Goal: Information Seeking & Learning: Learn about a topic

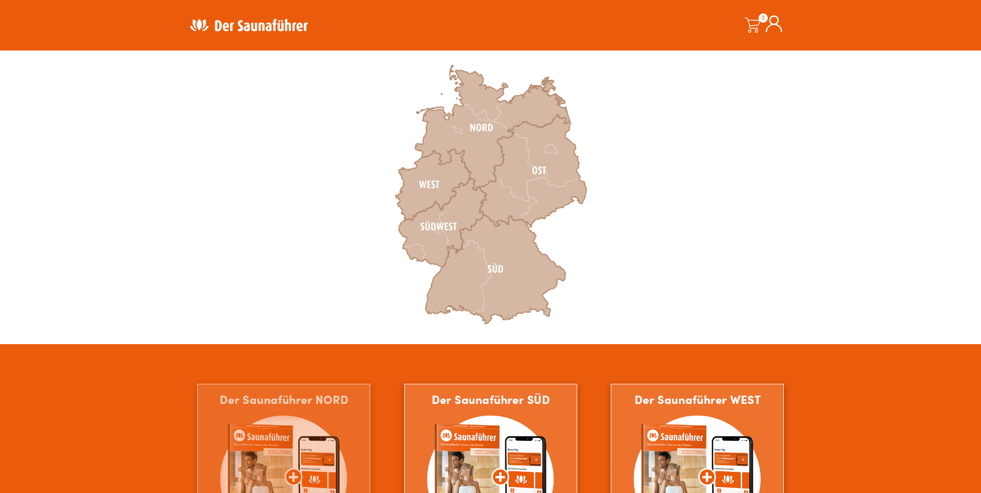
scroll to position [257, 0]
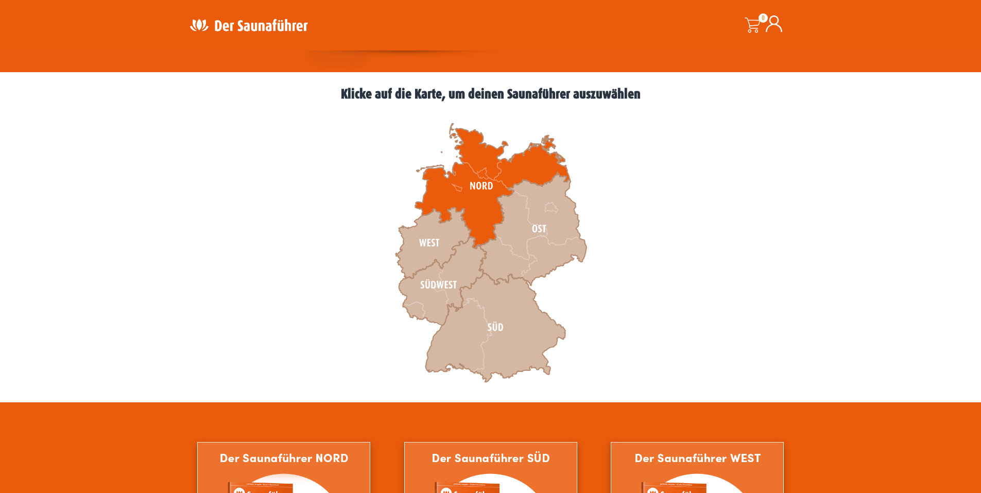
click at [473, 195] on icon at bounding box center [492, 186] width 154 height 125
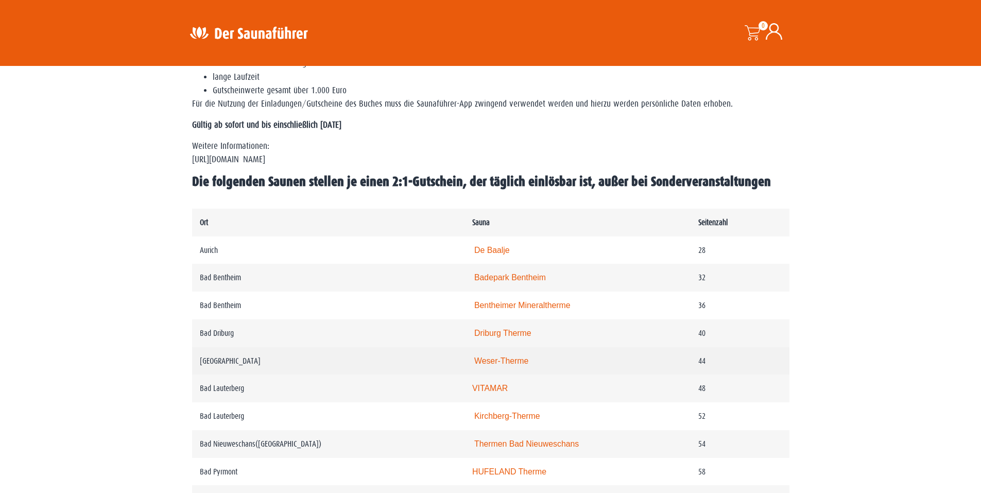
scroll to position [463, 0]
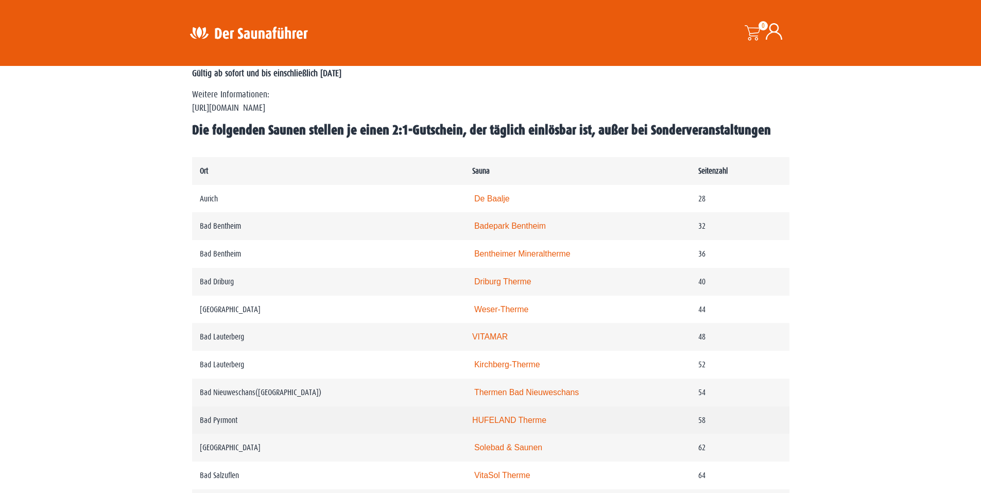
click at [530, 424] on link "HUFELAND Therme" at bounding box center [509, 420] width 74 height 9
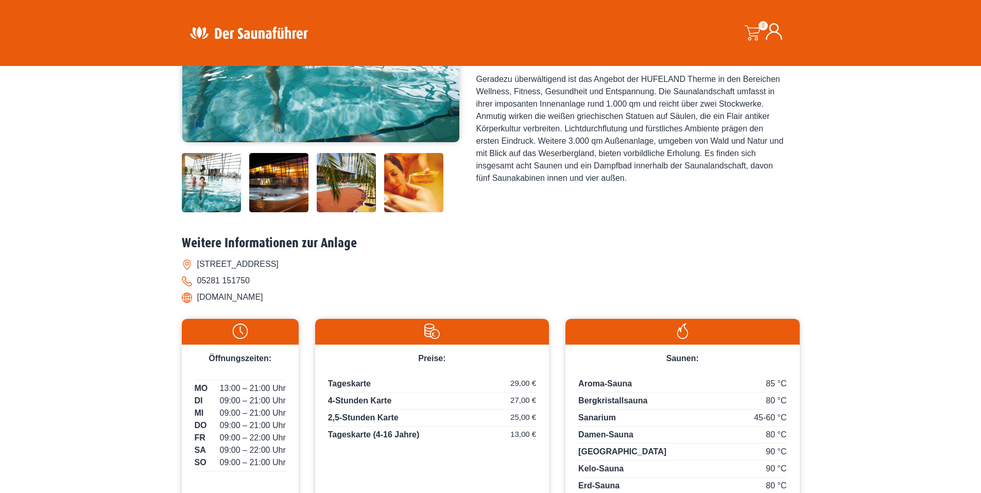
scroll to position [257, 0]
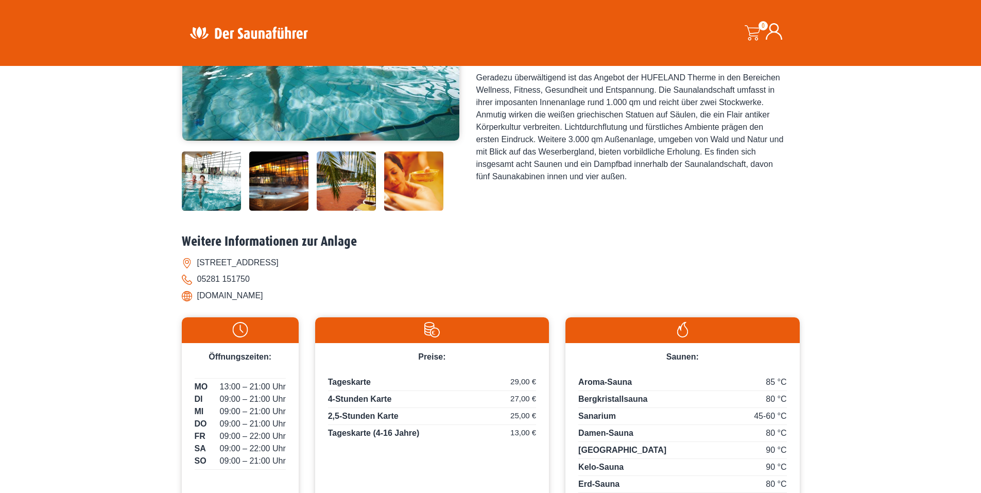
click at [248, 295] on li "[DOMAIN_NAME]" at bounding box center [491, 295] width 618 height 16
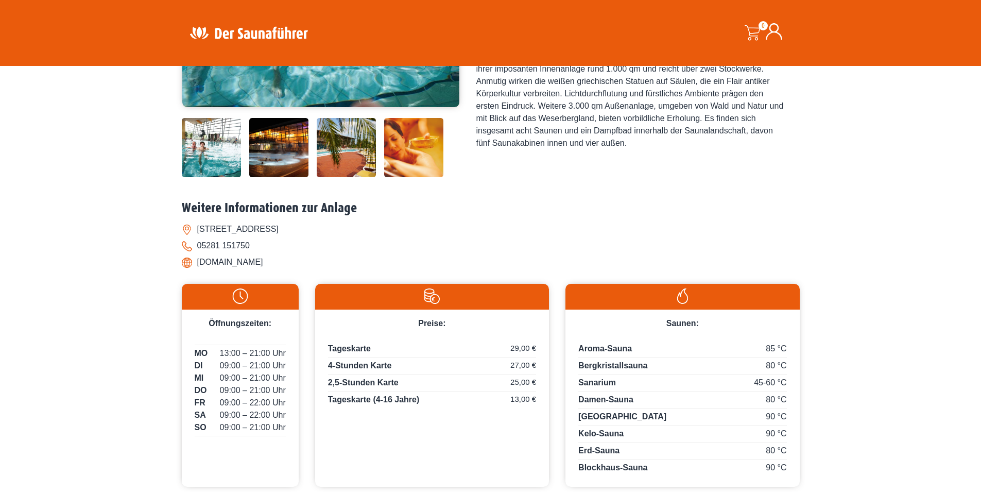
scroll to position [309, 0]
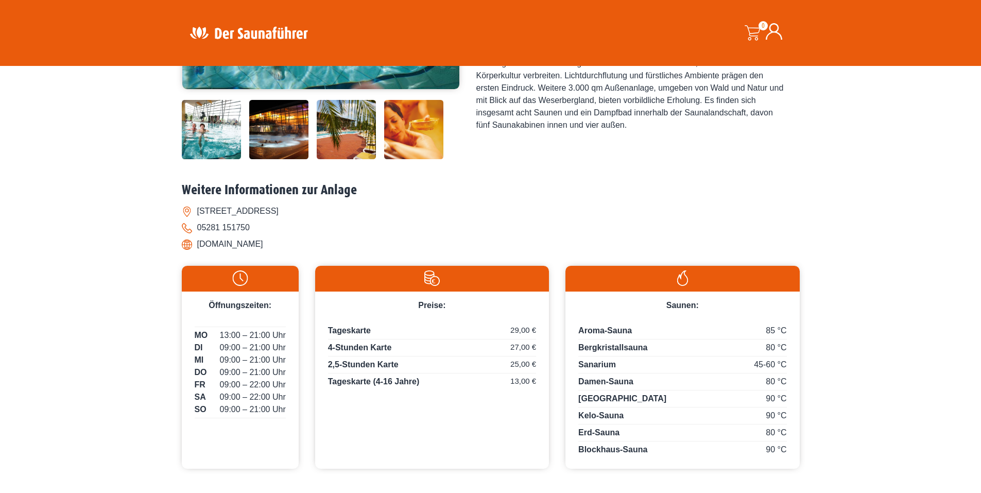
drag, startPoint x: 198, startPoint y: 246, endPoint x: 289, endPoint y: 241, distance: 90.8
click at [289, 241] on li "www.hufeland-therme.de" at bounding box center [491, 244] width 618 height 16
copy li "www.hufeland-therme.de"
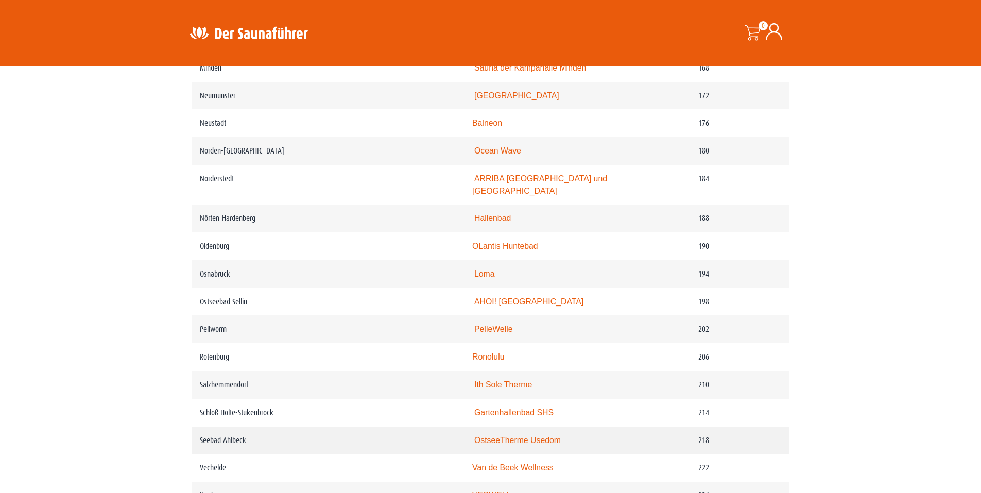
scroll to position [1648, 0]
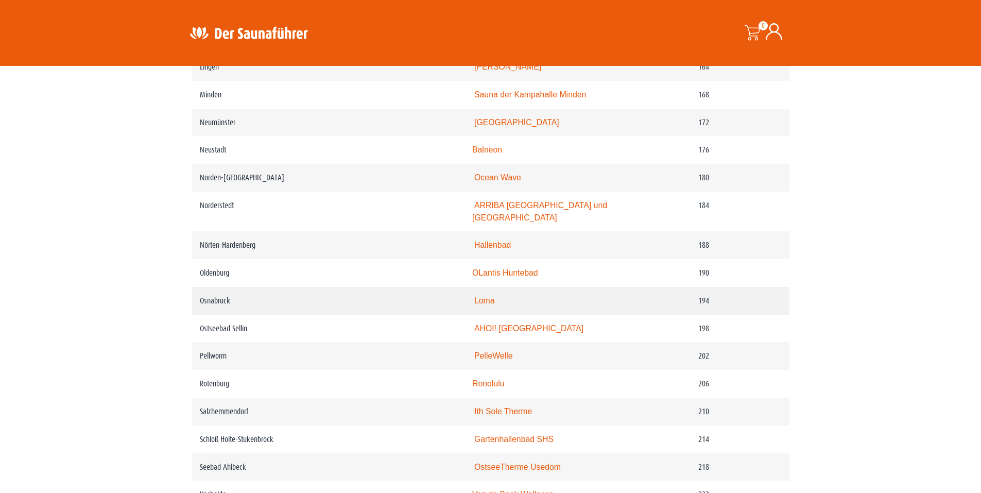
click at [493, 305] on link "Loma" at bounding box center [484, 300] width 21 height 9
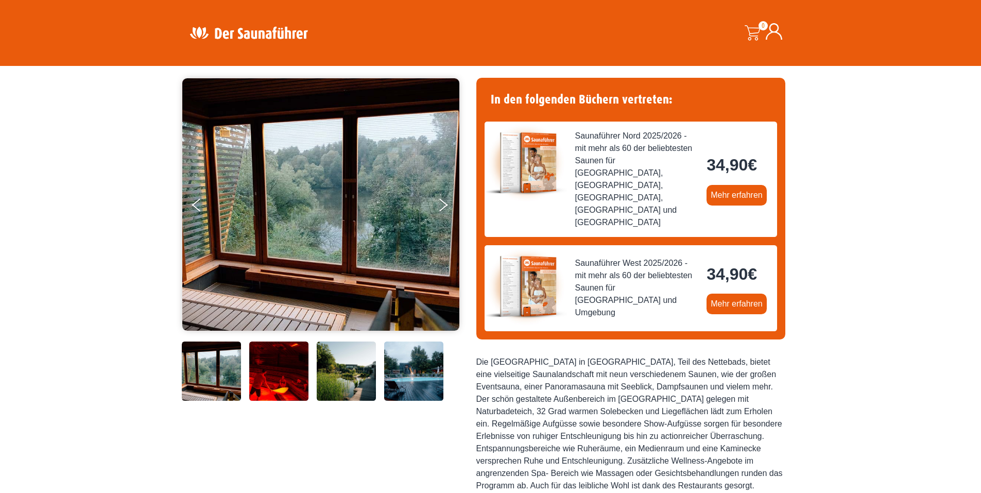
scroll to position [51, 0]
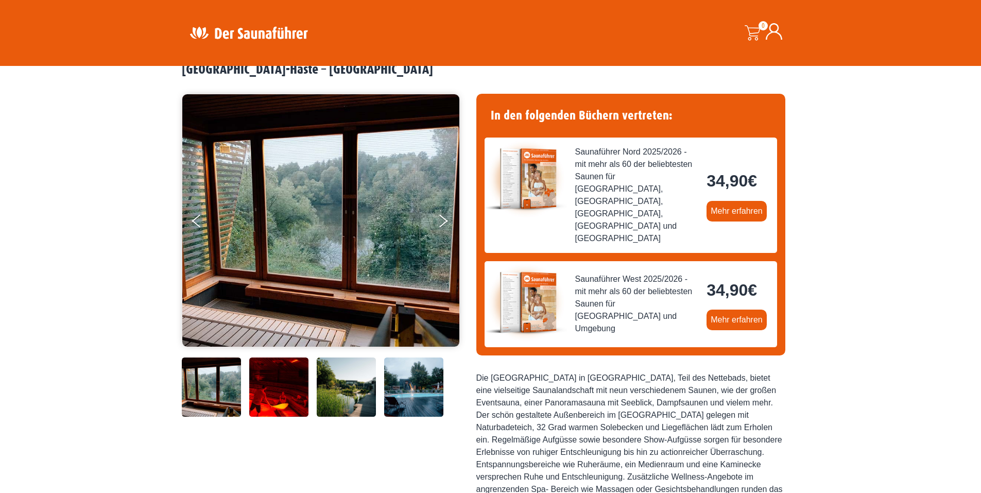
click at [283, 394] on img at bounding box center [278, 386] width 59 height 59
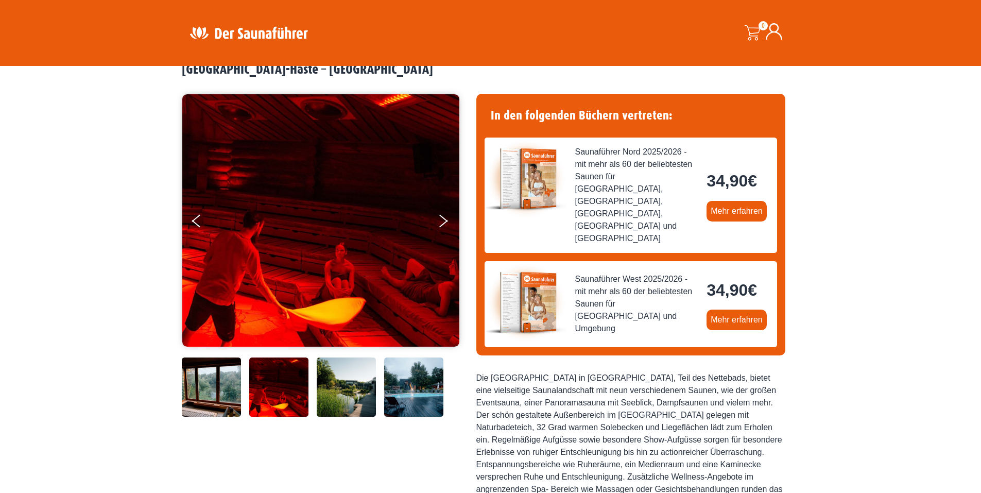
click at [337, 389] on img at bounding box center [346, 386] width 59 height 59
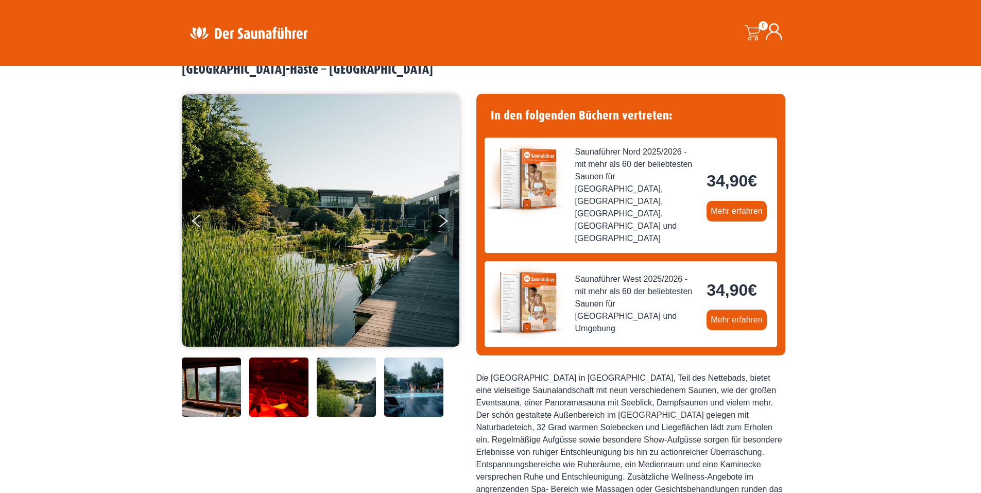
click at [416, 388] on img at bounding box center [413, 386] width 59 height 59
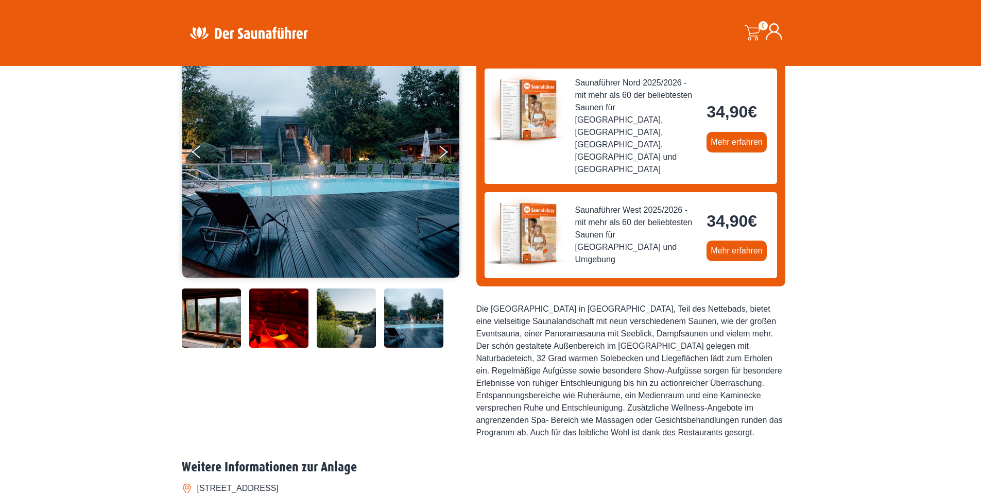
scroll to position [103, 0]
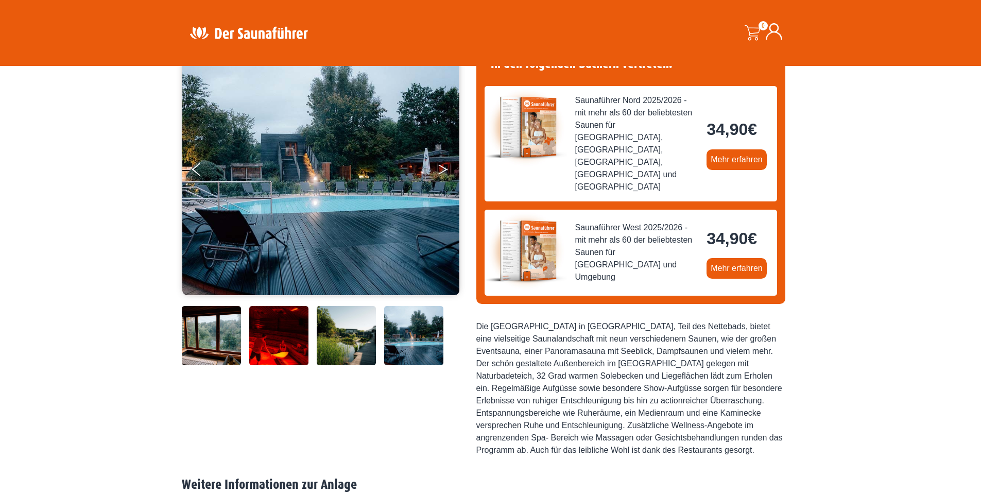
click at [446, 171] on button "Next" at bounding box center [450, 172] width 26 height 26
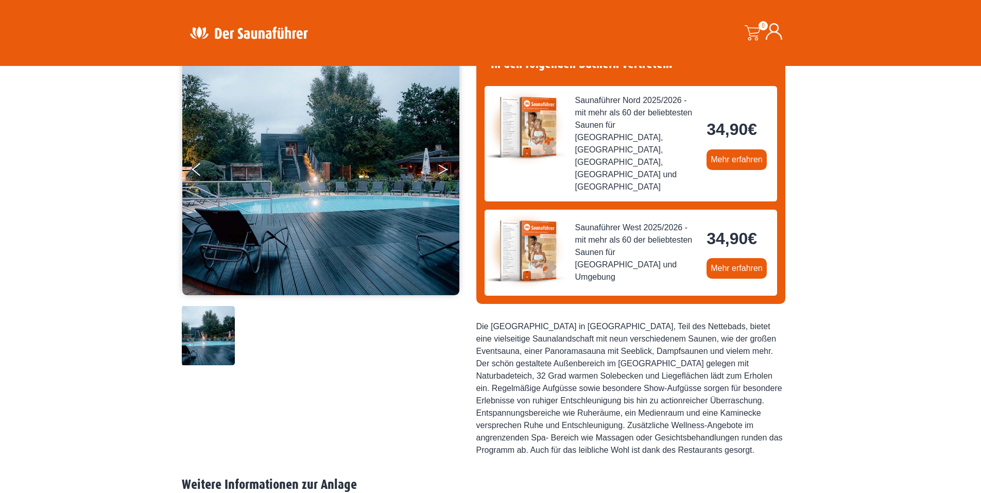
click at [446, 171] on button "Next" at bounding box center [450, 172] width 26 height 26
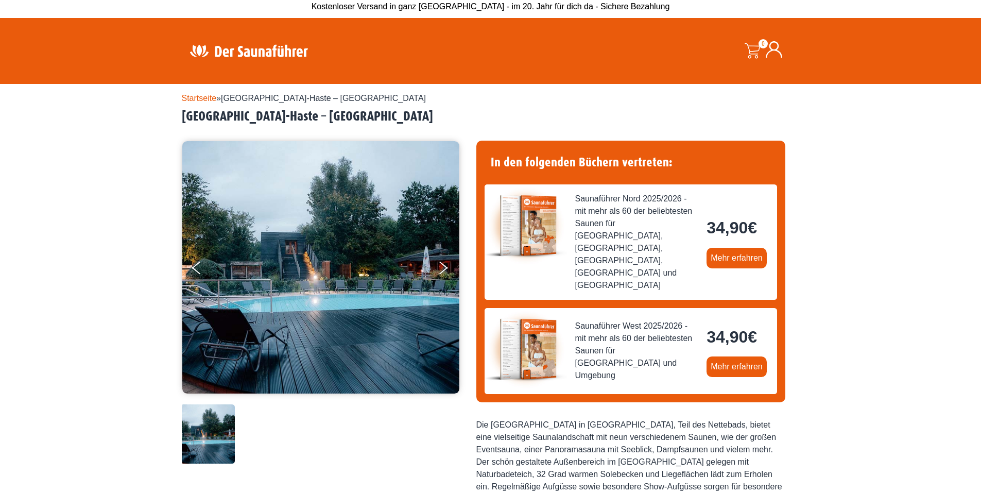
scroll to position [0, 0]
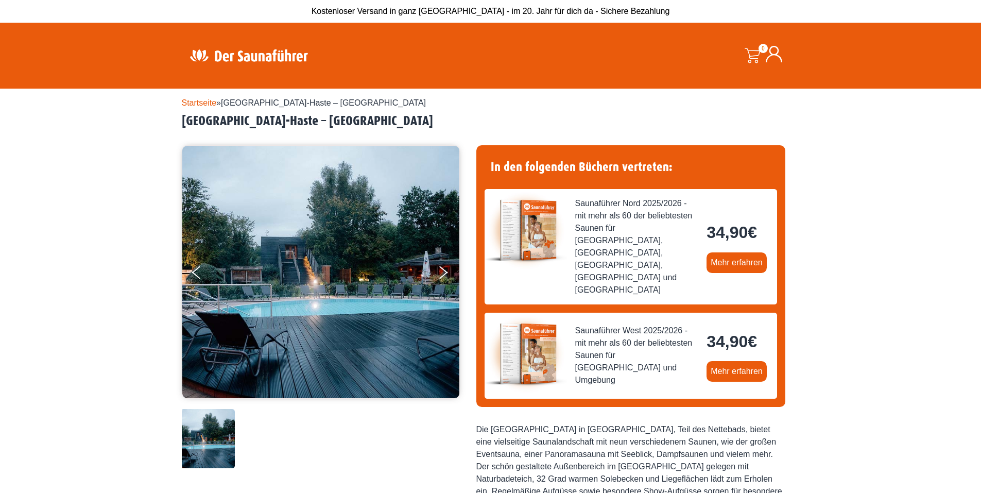
click at [306, 286] on img at bounding box center [320, 272] width 277 height 252
click at [198, 272] on button "Previous" at bounding box center [205, 275] width 26 height 26
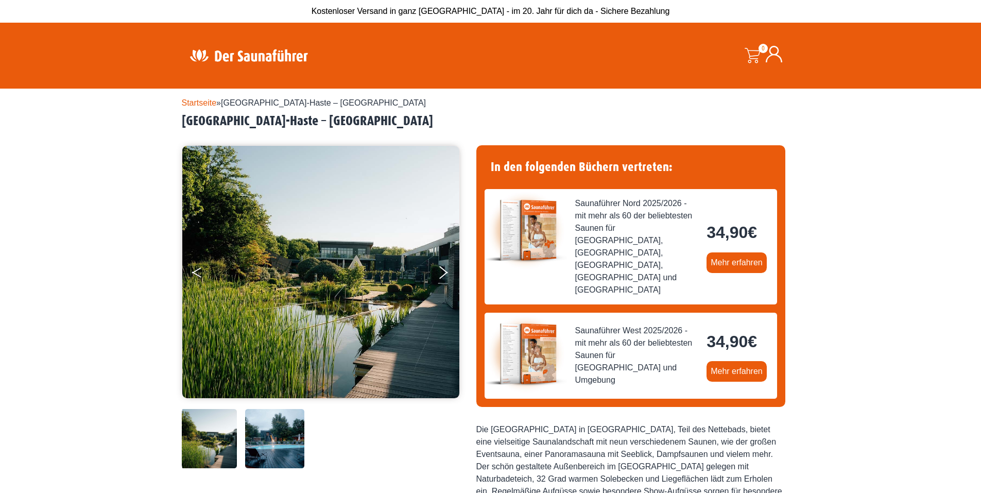
click at [198, 272] on button "Previous" at bounding box center [205, 275] width 26 height 26
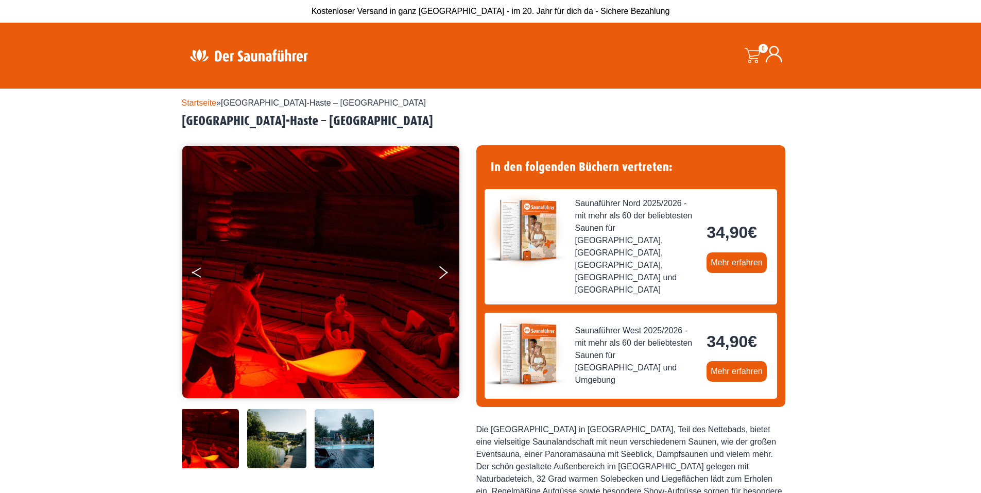
click at [198, 272] on button "Previous" at bounding box center [205, 275] width 26 height 26
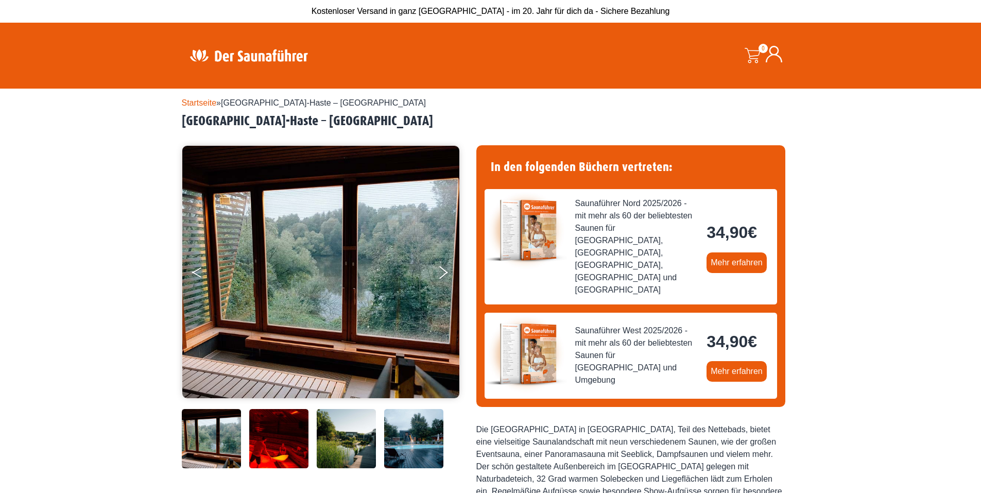
click at [198, 272] on button "Previous" at bounding box center [205, 275] width 26 height 26
click at [440, 274] on button "Next" at bounding box center [450, 275] width 26 height 26
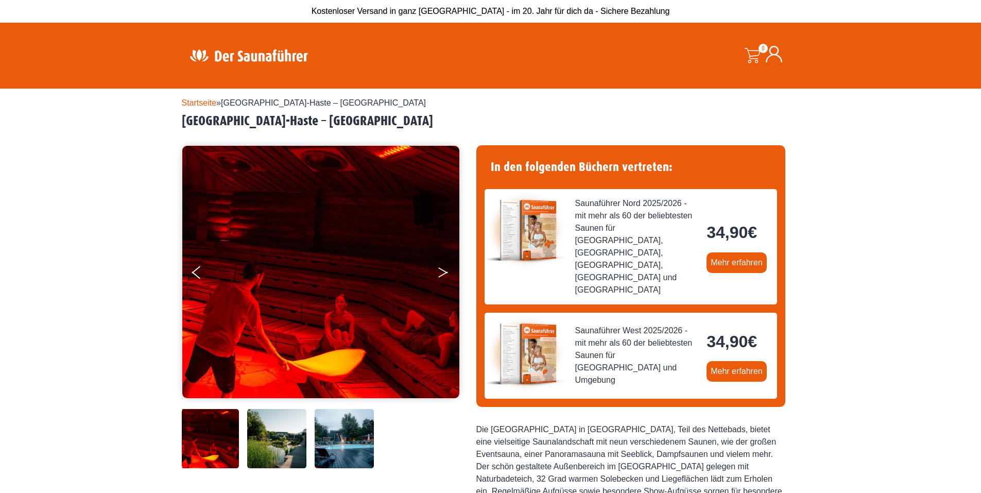
click at [440, 274] on button "Next" at bounding box center [450, 275] width 26 height 26
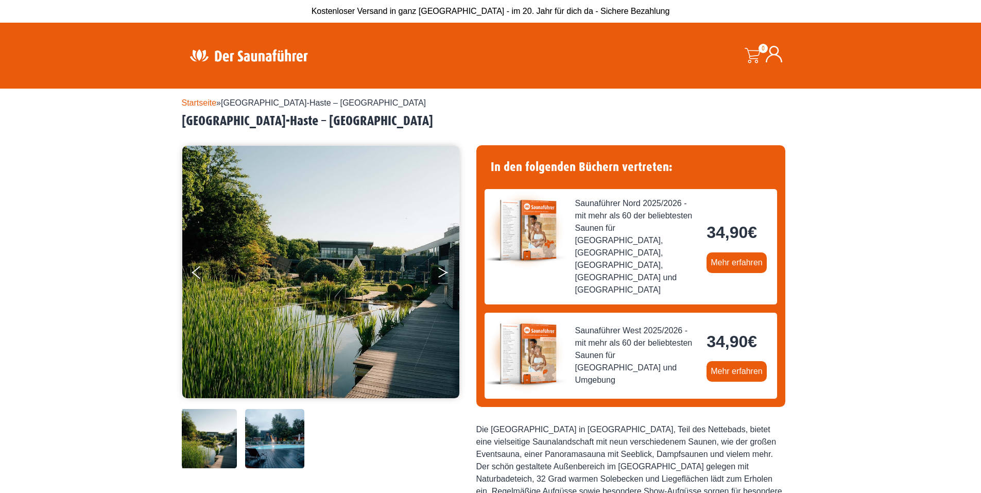
click at [440, 274] on button "Next" at bounding box center [450, 275] width 26 height 26
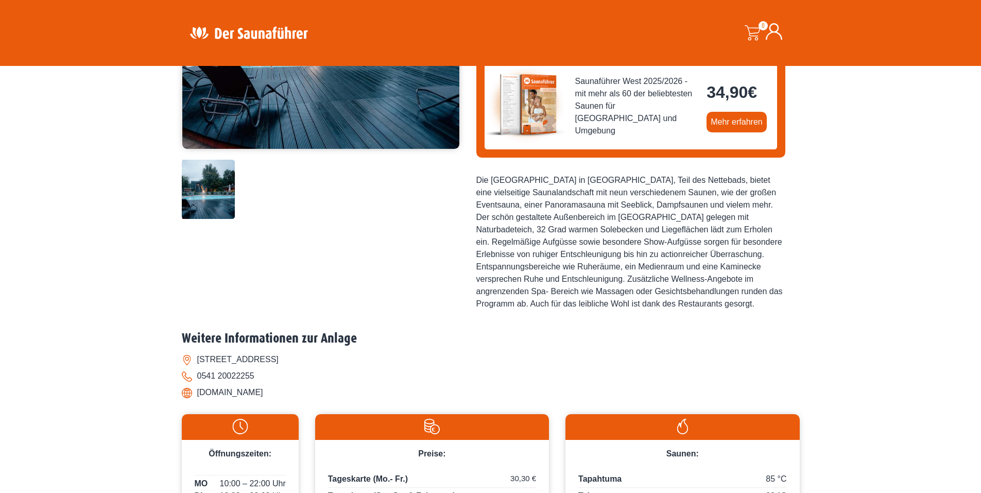
scroll to position [173, 0]
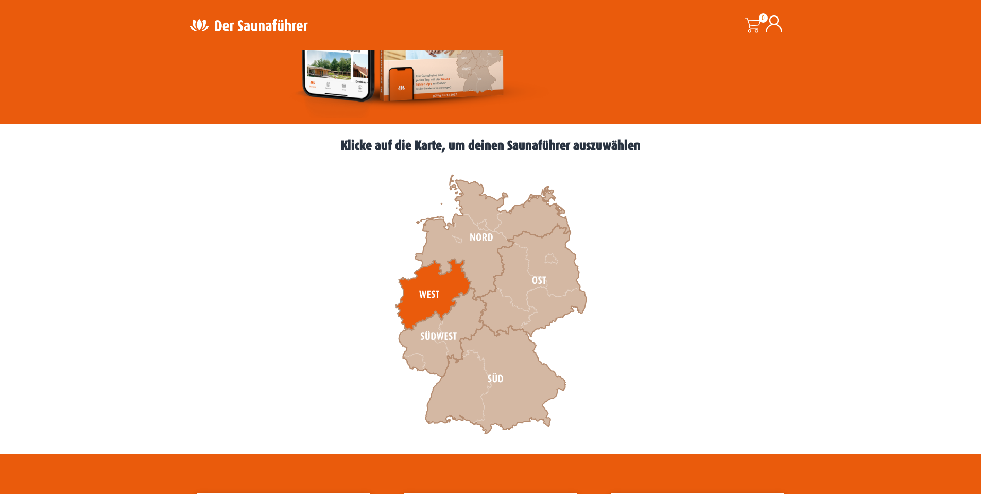
click at [422, 296] on icon at bounding box center [433, 294] width 75 height 71
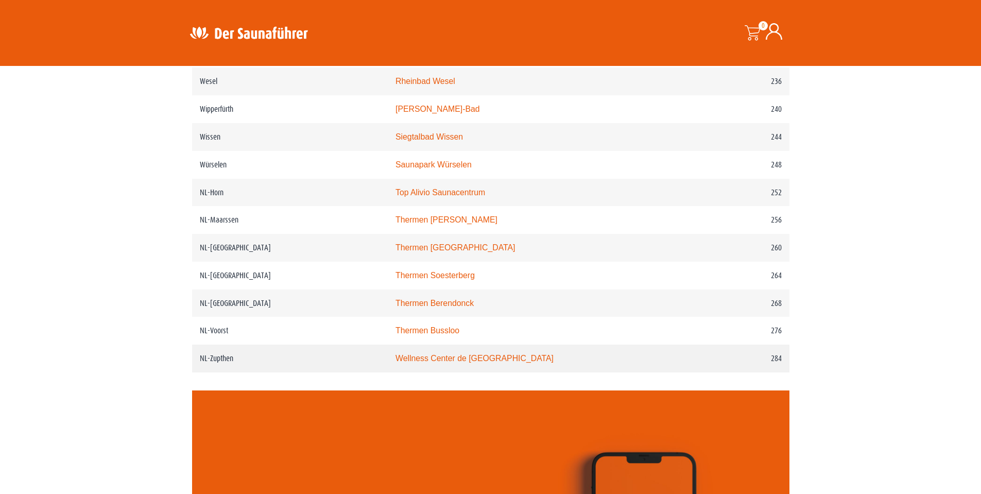
scroll to position [2008, 0]
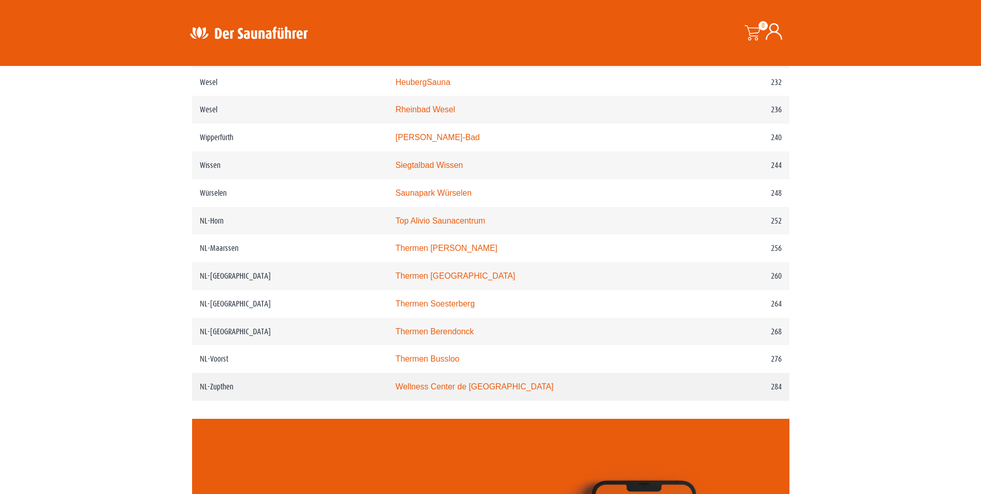
click at [473, 391] on link "Wellness Center de Bronsbergen" at bounding box center [475, 386] width 158 height 9
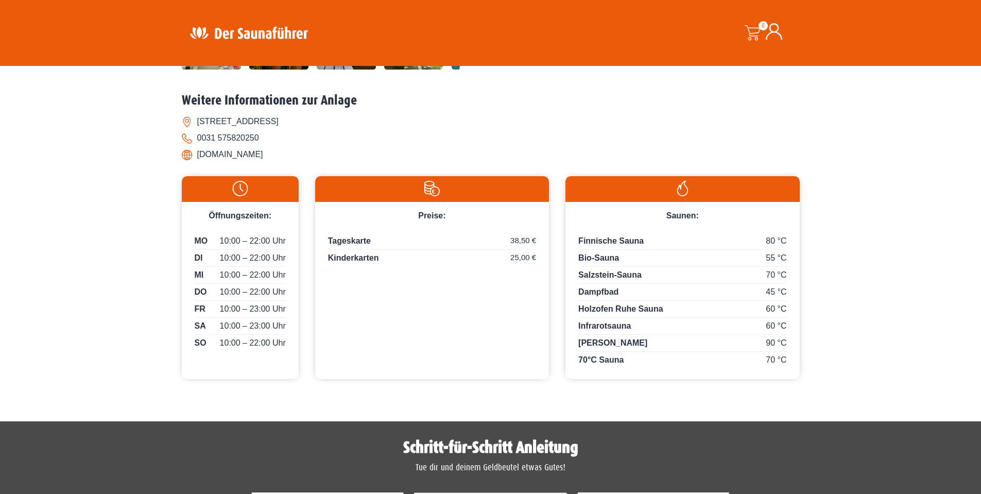
scroll to position [412, 0]
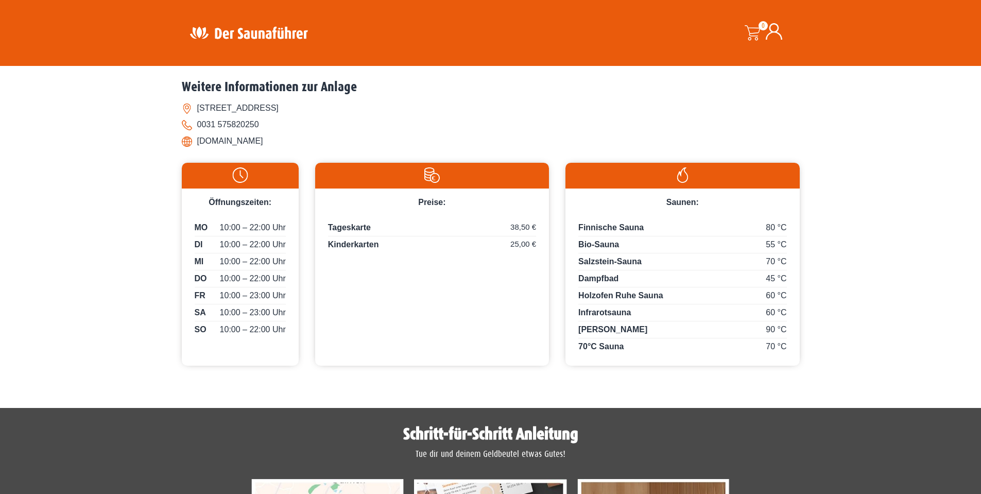
drag, startPoint x: 288, startPoint y: 140, endPoint x: 195, endPoint y: 138, distance: 93.2
click at [195, 138] on li "www.debronsbergen.nl" at bounding box center [491, 141] width 618 height 16
copy li "www.debronsbergen.nl"
click at [291, 112] on li "Bronsbergen 27, NL-7207 Zutphen" at bounding box center [491, 108] width 618 height 16
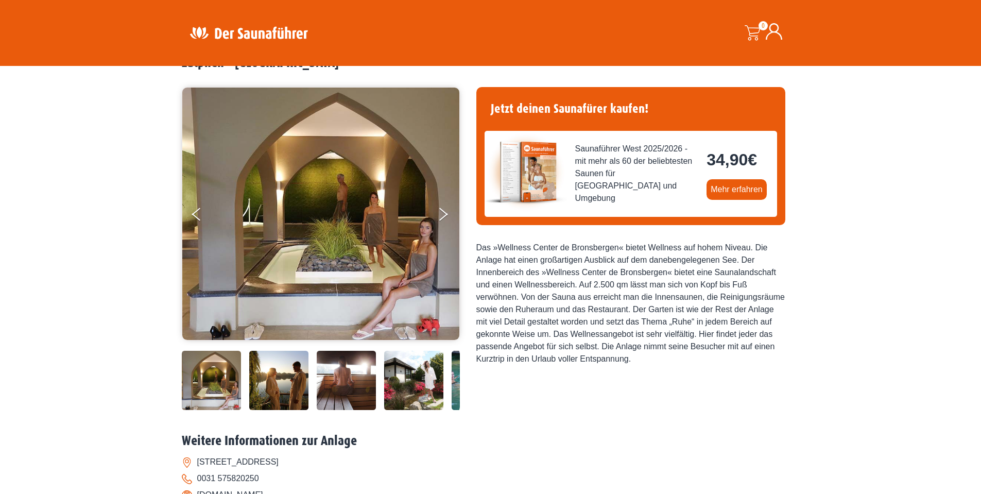
scroll to position [0, 0]
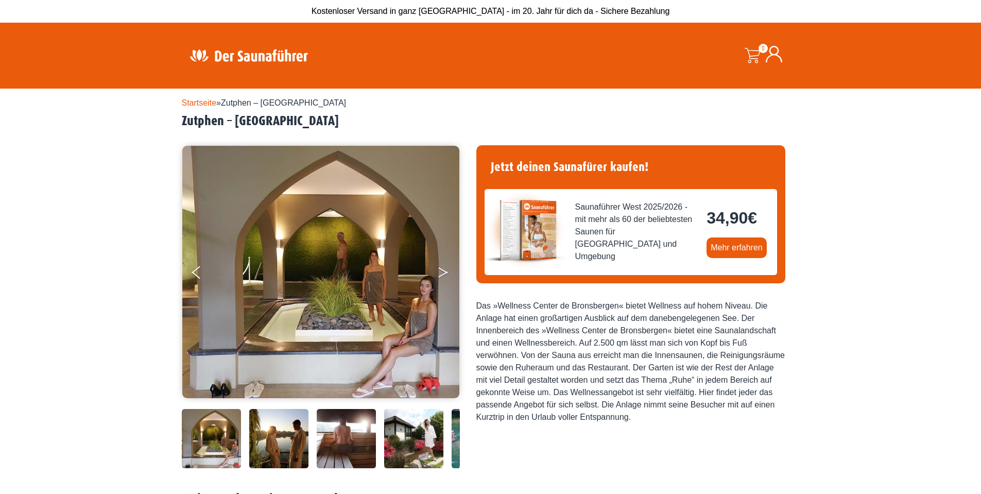
click at [442, 273] on button "Next" at bounding box center [450, 275] width 26 height 26
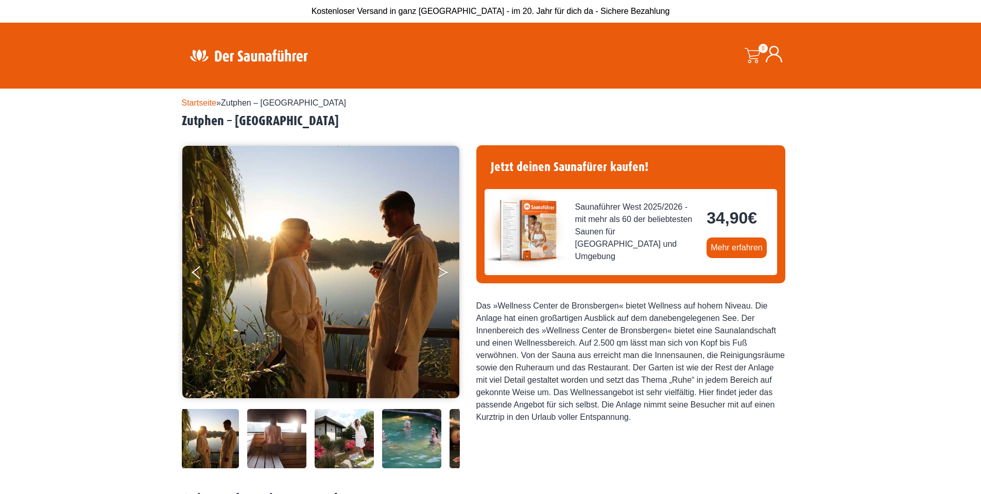
click at [442, 273] on button "Next" at bounding box center [450, 275] width 26 height 26
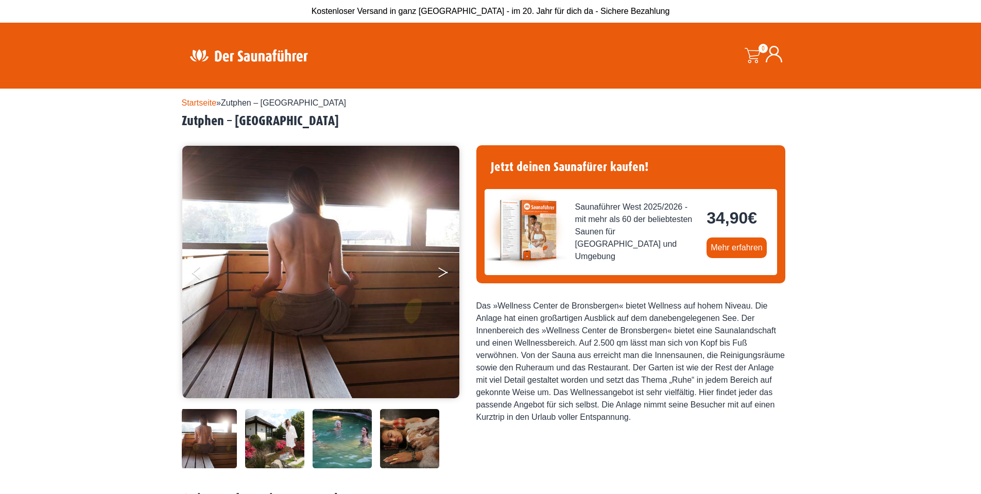
click at [442, 273] on button "Next" at bounding box center [450, 275] width 26 height 26
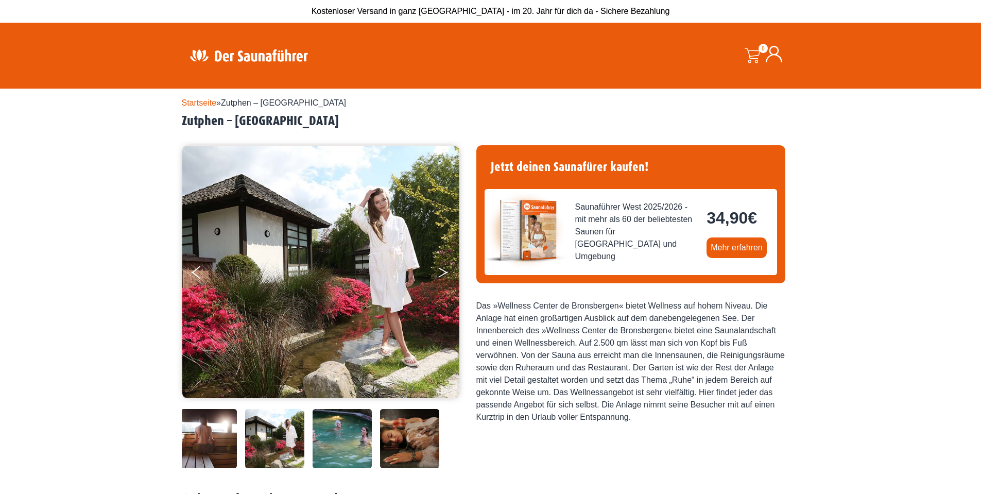
click at [442, 273] on button "Next" at bounding box center [450, 275] width 26 height 26
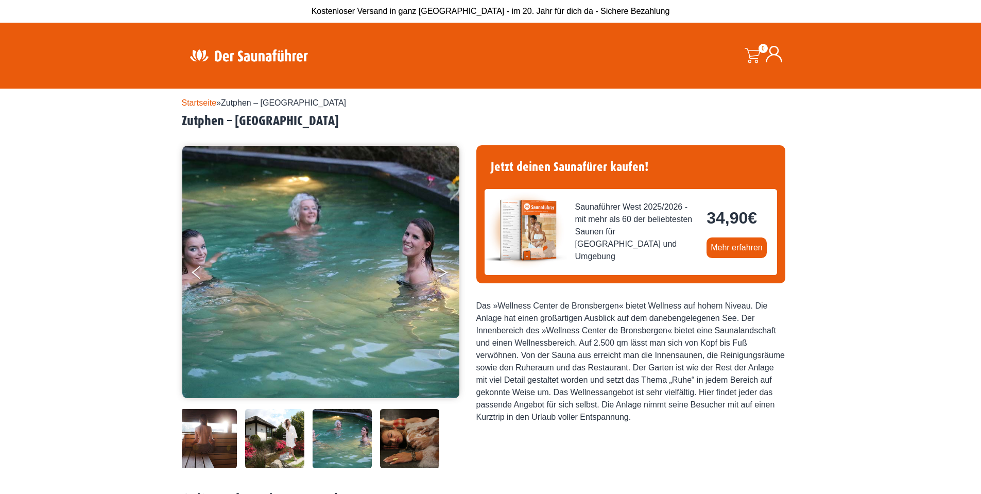
click at [442, 273] on button "Next" at bounding box center [450, 275] width 26 height 26
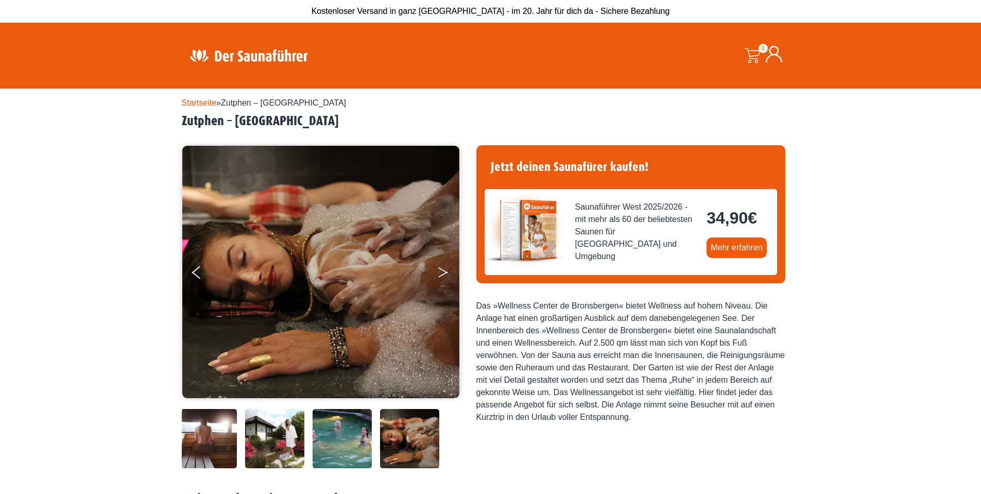
click at [442, 273] on button "Next" at bounding box center [450, 275] width 26 height 26
click at [196, 274] on icon "Previous" at bounding box center [196, 274] width 9 height 6
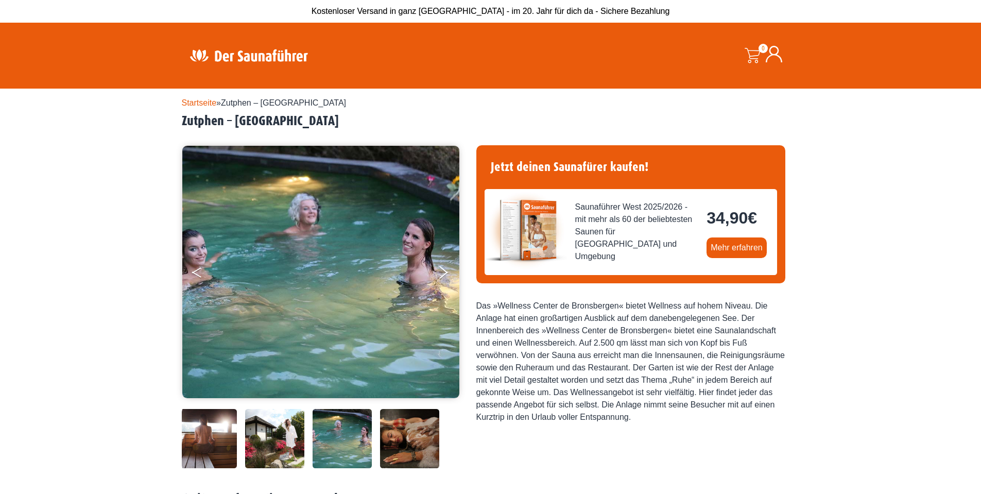
click at [196, 274] on icon "Previous" at bounding box center [196, 274] width 9 height 6
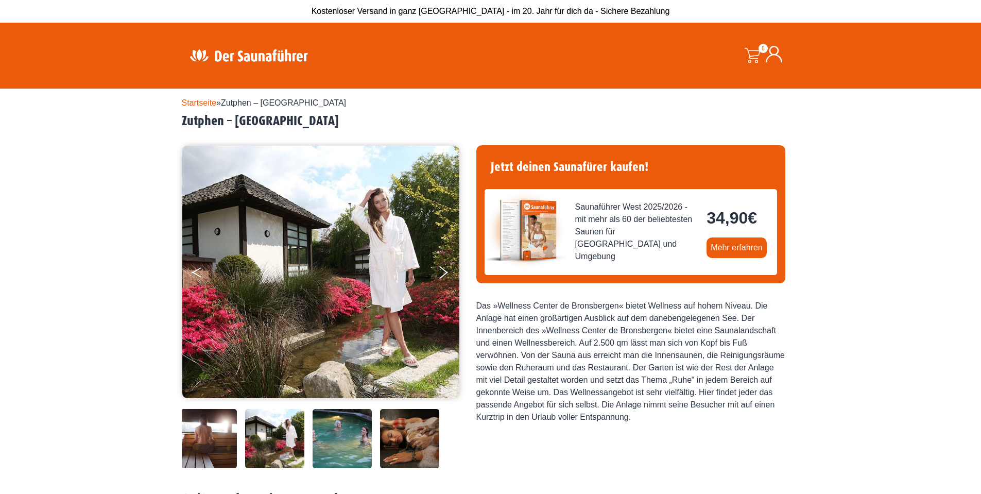
click at [196, 274] on button "Previous" at bounding box center [205, 275] width 26 height 26
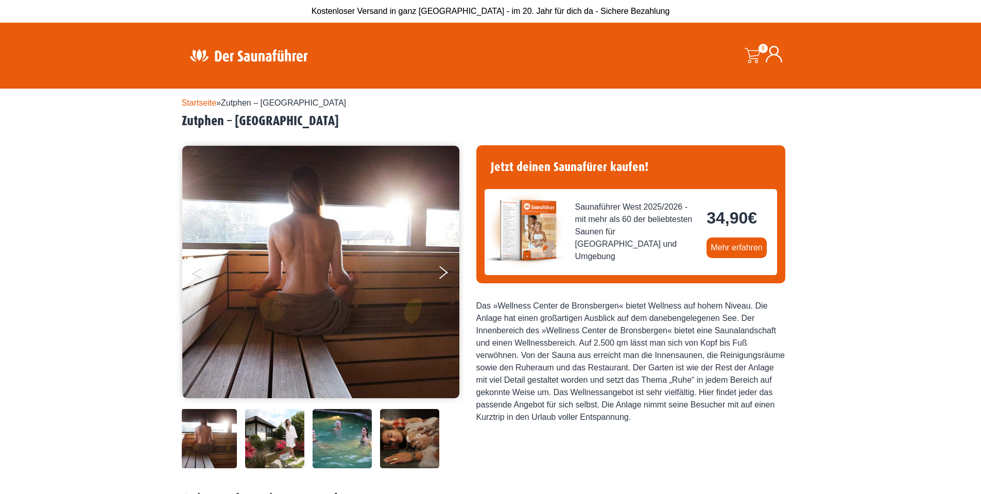
click at [196, 274] on button "Previous" at bounding box center [205, 275] width 26 height 26
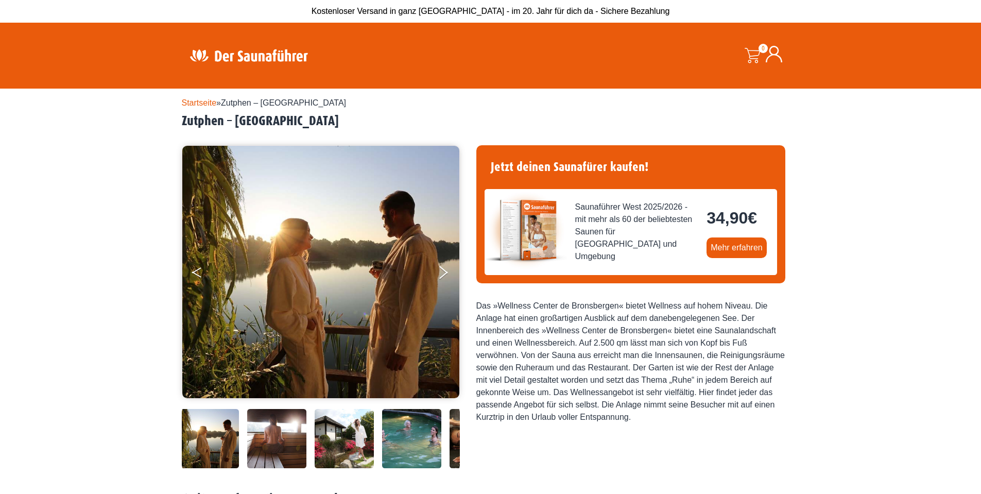
click at [196, 274] on button "Previous" at bounding box center [205, 275] width 26 height 26
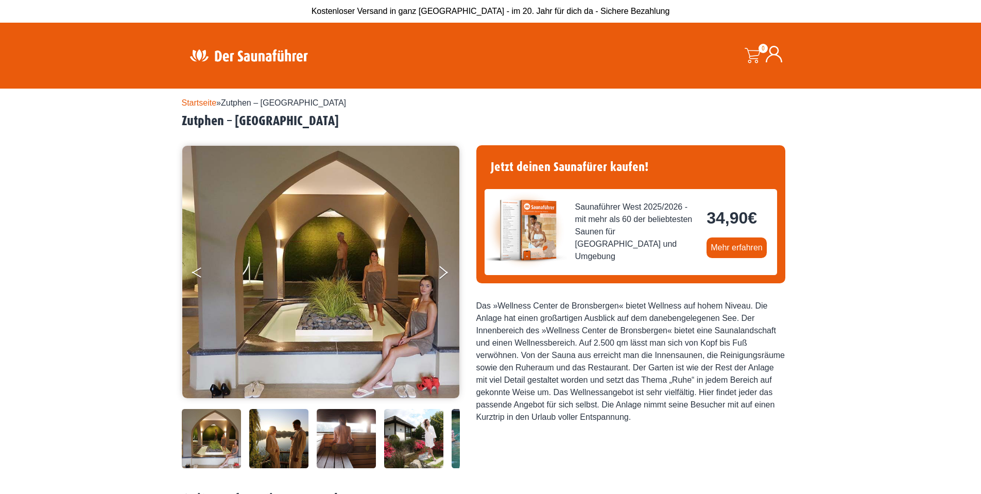
click at [196, 274] on button "Previous" at bounding box center [205, 275] width 26 height 26
click at [196, 272] on button "Previous" at bounding box center [205, 275] width 26 height 26
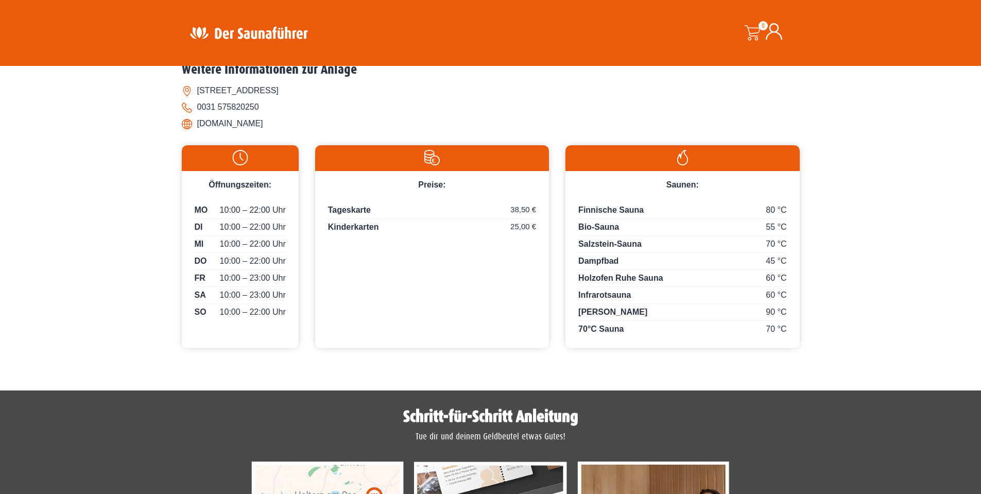
scroll to position [669, 0]
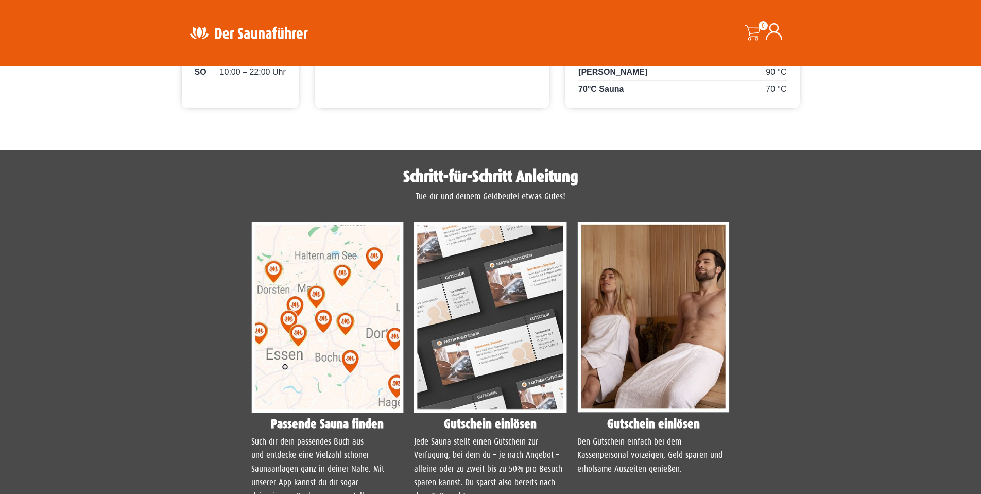
click at [305, 352] on img at bounding box center [327, 316] width 153 height 191
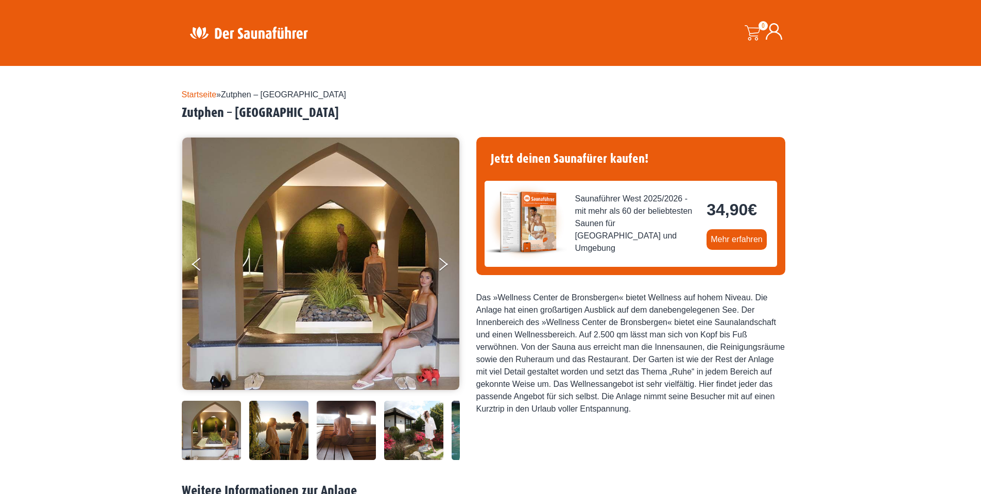
scroll to position [0, 0]
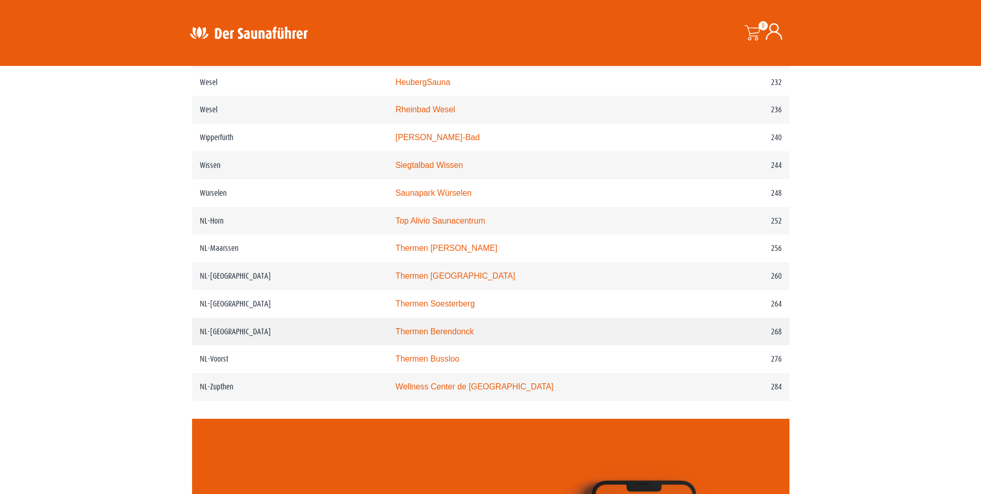
click at [430, 336] on link "Thermen Berendonck" at bounding box center [435, 331] width 78 height 9
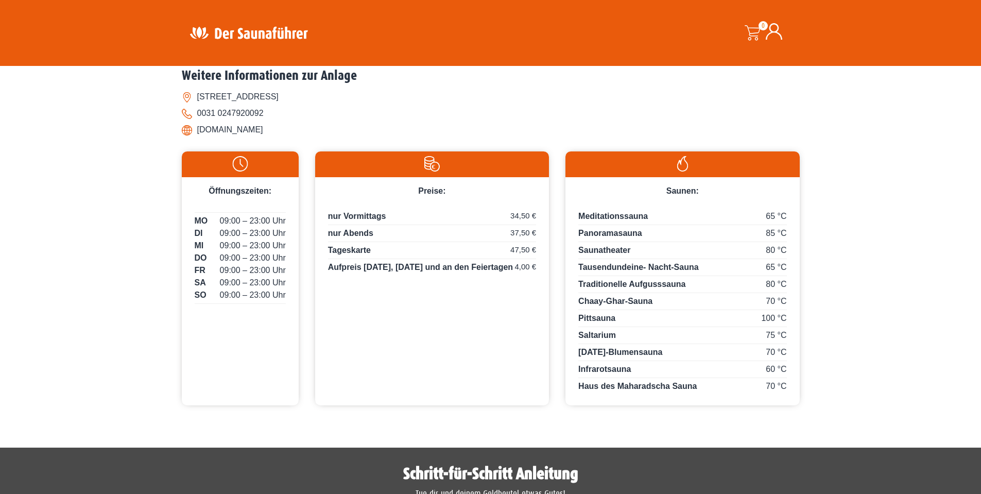
scroll to position [463, 0]
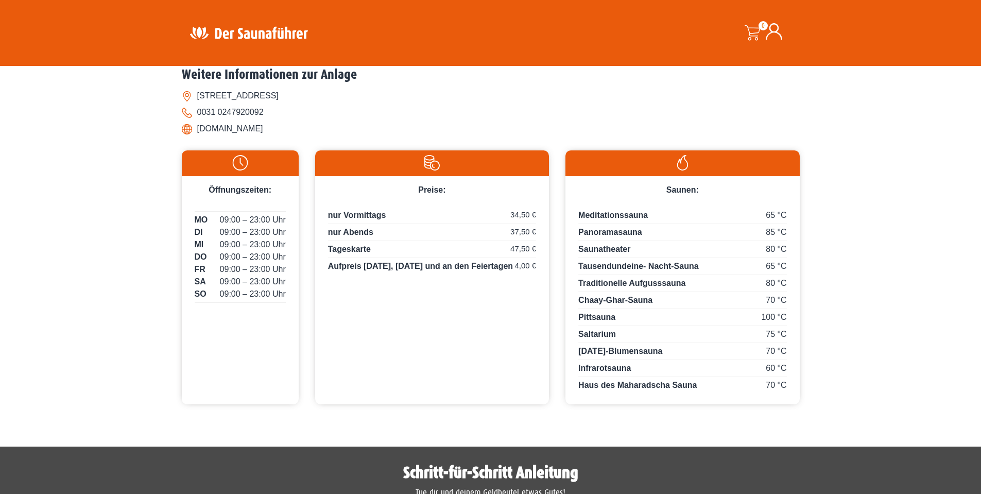
drag, startPoint x: 198, startPoint y: 129, endPoint x: 304, endPoint y: 130, distance: 106.6
click at [304, 130] on li "[DOMAIN_NAME]" at bounding box center [491, 129] width 618 height 16
copy li "[DOMAIN_NAME]"
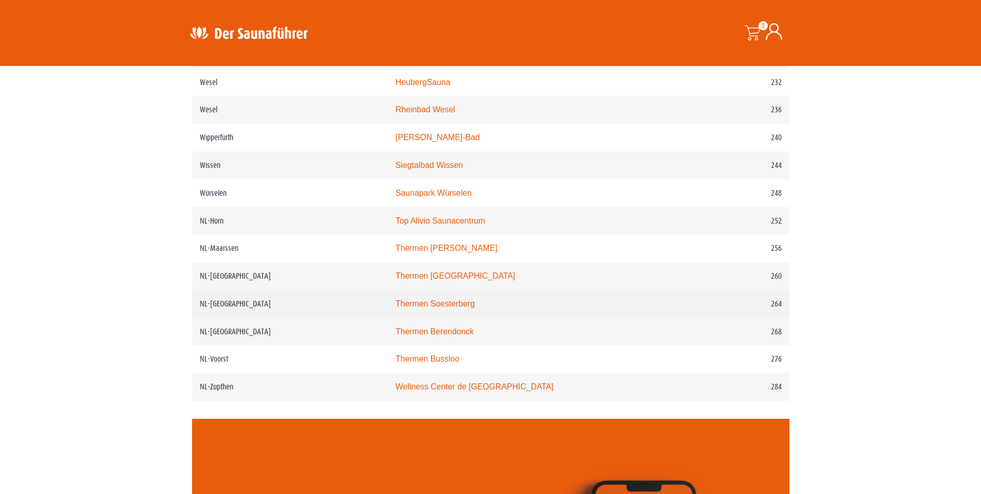
click at [458, 308] on link "Thermen Soesterberg" at bounding box center [435, 303] width 79 height 9
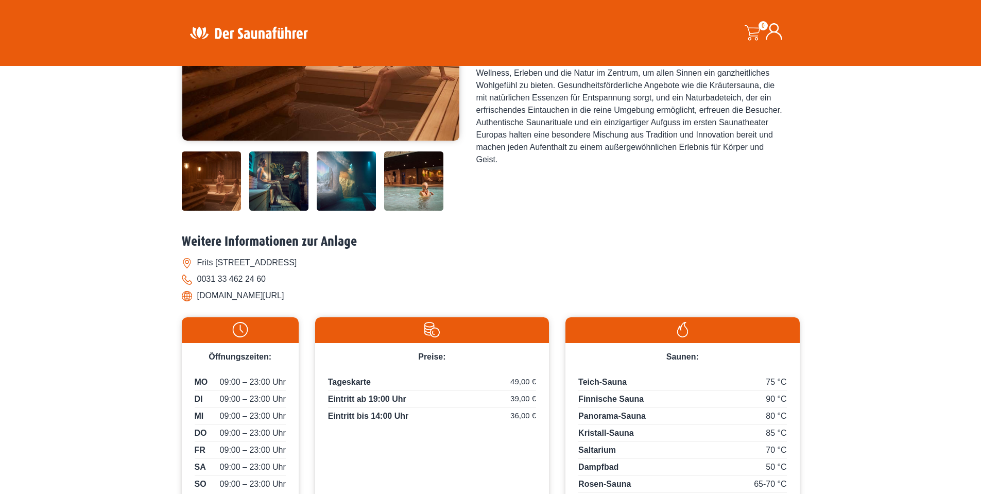
scroll to position [51, 0]
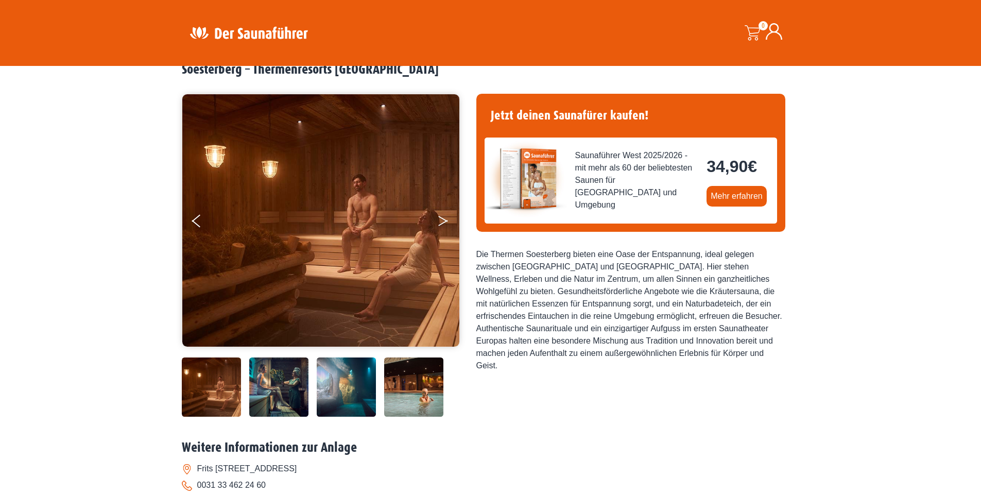
click at [442, 222] on button "Next" at bounding box center [450, 223] width 26 height 26
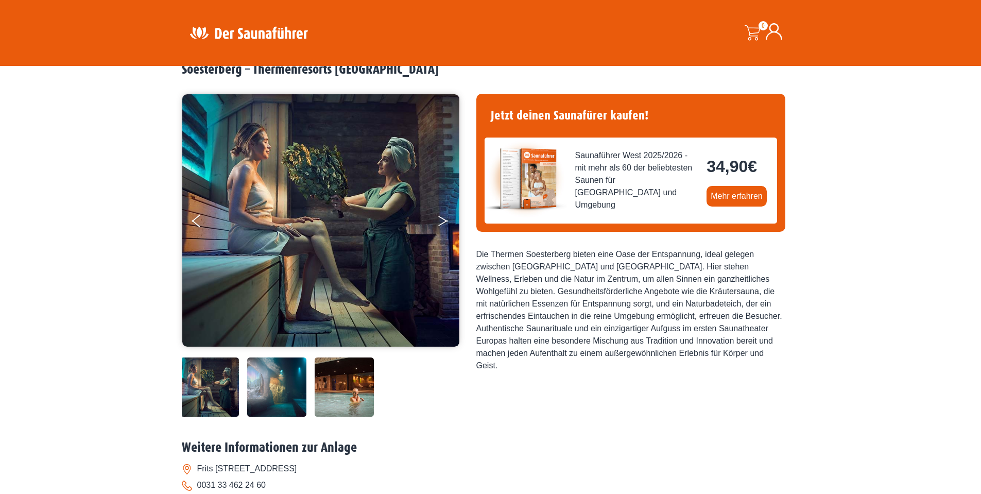
click at [442, 222] on button "Next" at bounding box center [450, 223] width 26 height 26
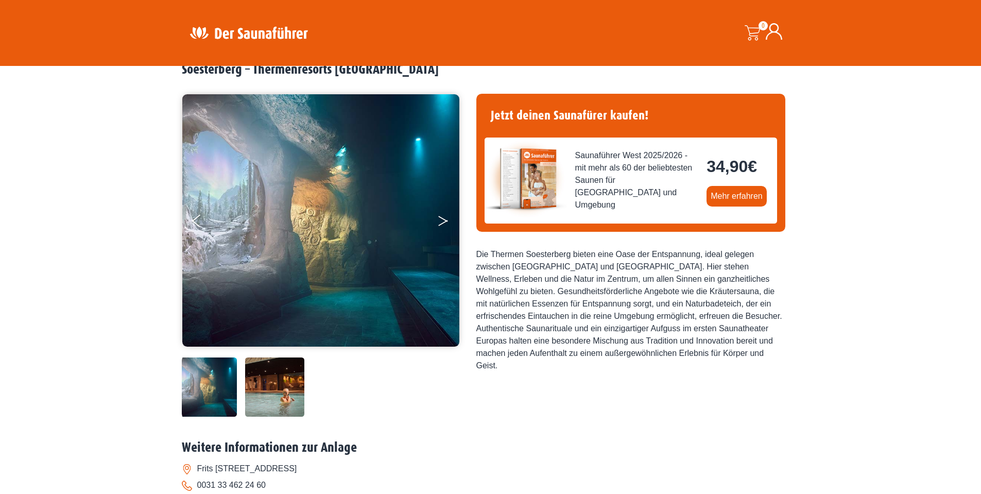
click at [442, 222] on button "Next" at bounding box center [450, 223] width 26 height 26
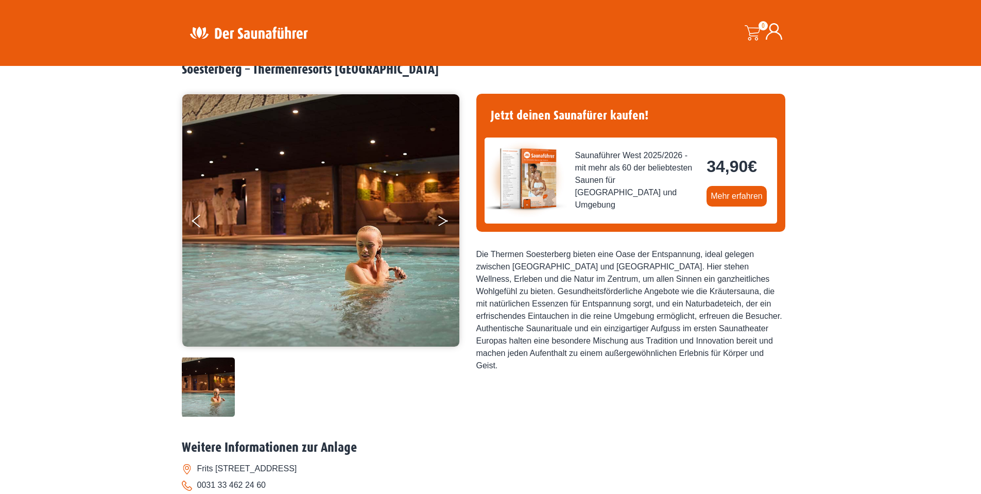
click at [443, 222] on icon "Next" at bounding box center [442, 223] width 9 height 6
click at [443, 218] on icon "Next" at bounding box center [442, 219] width 9 height 6
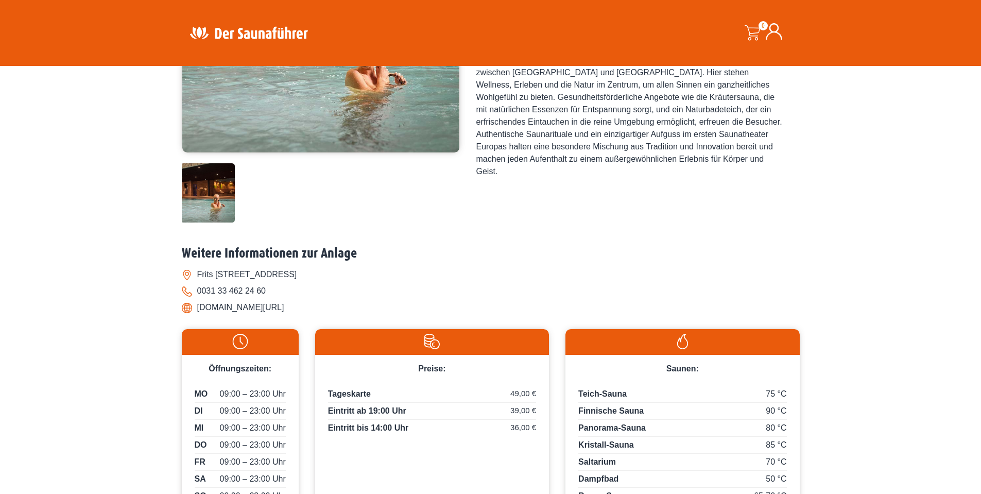
scroll to position [309, 0]
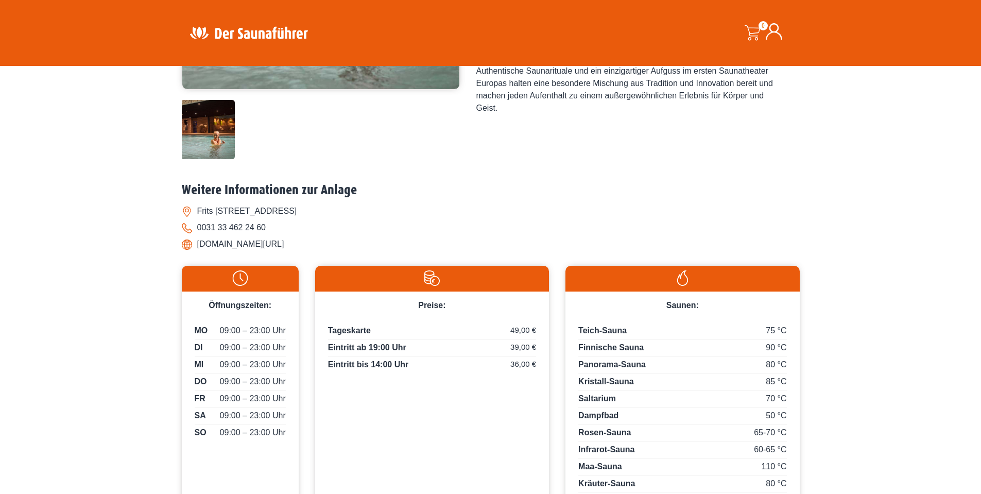
drag, startPoint x: 314, startPoint y: 244, endPoint x: 197, endPoint y: 245, distance: 116.4
click at [197, 245] on li "[DOMAIN_NAME][URL]" at bounding box center [491, 244] width 618 height 16
copy li "[DOMAIN_NAME][URL]"
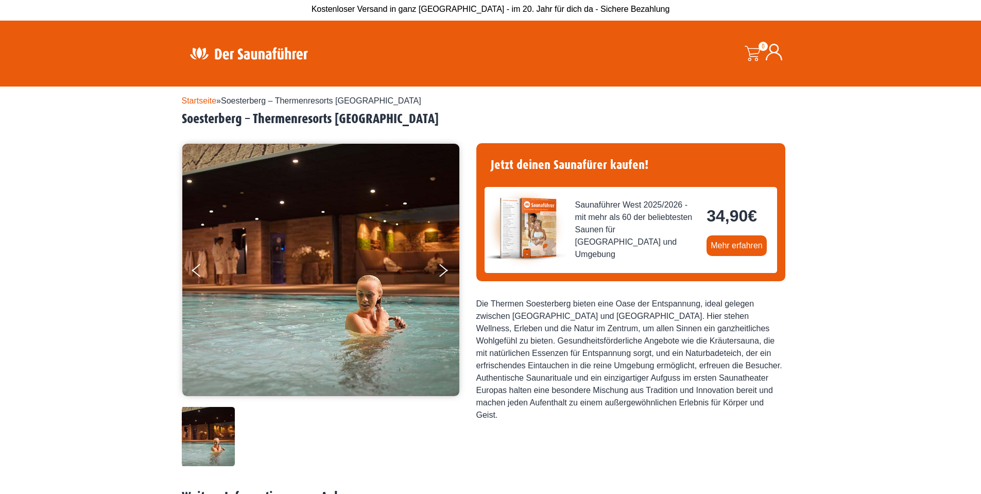
scroll to position [0, 0]
